Goal: Transaction & Acquisition: Obtain resource

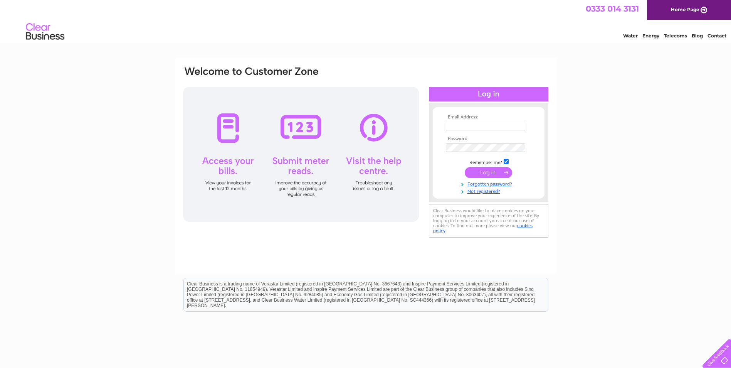
type input "victoria.smith@birchmere.co.uk"
click at [493, 173] on input "submit" at bounding box center [488, 172] width 47 height 11
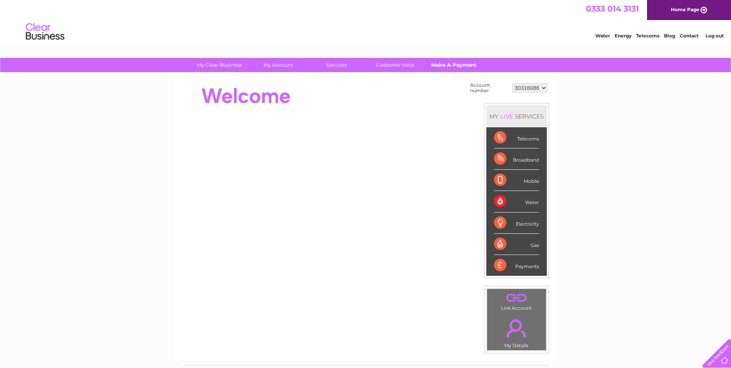
click at [443, 64] on link "Make A Payment" at bounding box center [454, 65] width 64 height 14
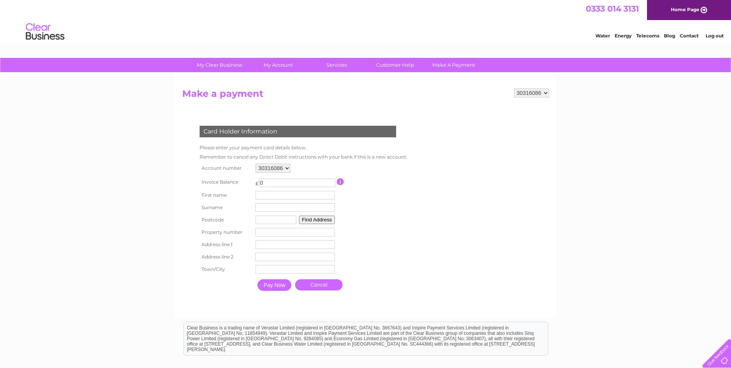
click at [529, 92] on select "30316086" at bounding box center [531, 92] width 35 height 9
click at [454, 106] on form "30316086 Make a payment Card Holder Information Please enter your payment card …" at bounding box center [365, 199] width 367 height 222
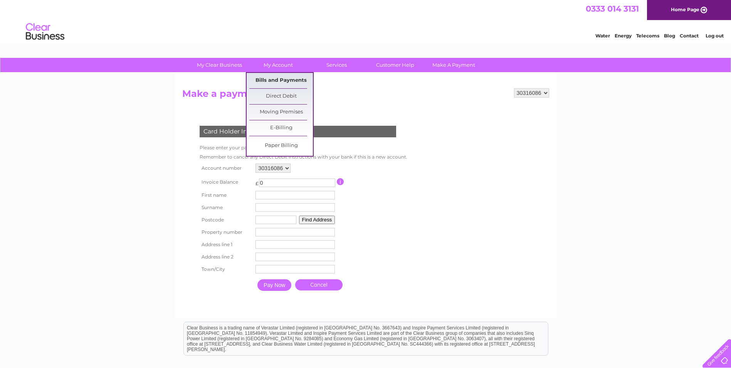
click at [301, 81] on link "Bills and Payments" at bounding box center [281, 80] width 64 height 15
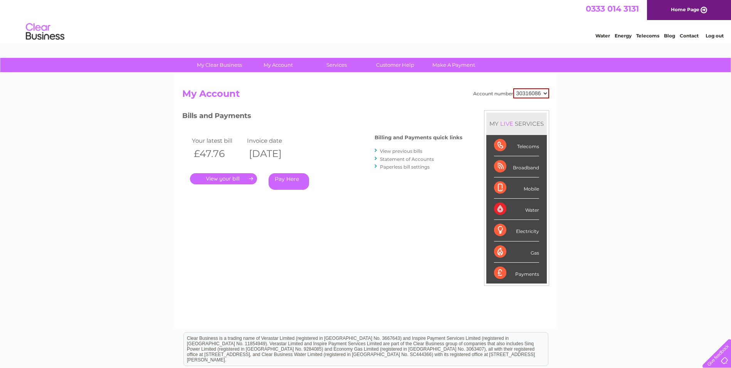
click at [238, 180] on link "." at bounding box center [223, 178] width 67 height 11
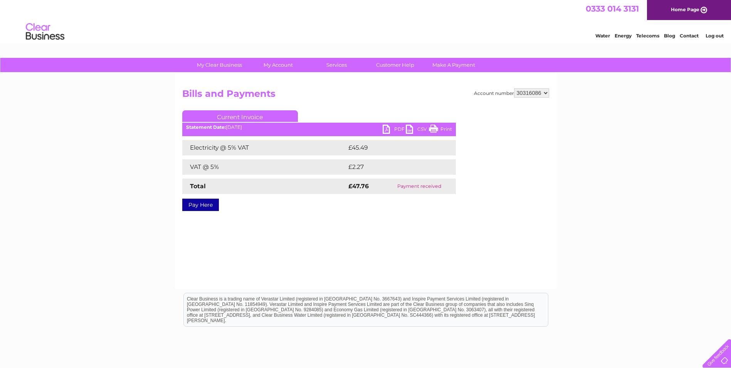
click at [396, 128] on link "PDF" at bounding box center [394, 129] width 23 height 11
